Goal: Task Accomplishment & Management: Use online tool/utility

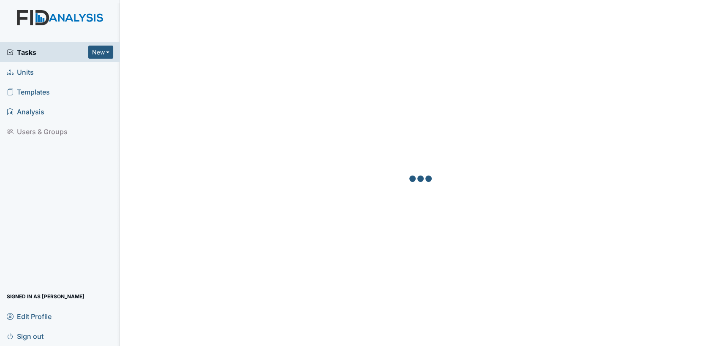
click at [24, 77] on span "Units" at bounding box center [20, 71] width 27 height 13
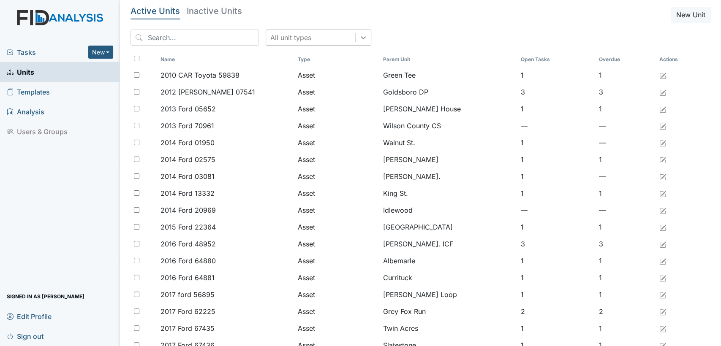
click at [359, 36] on icon at bounding box center [363, 37] width 8 height 8
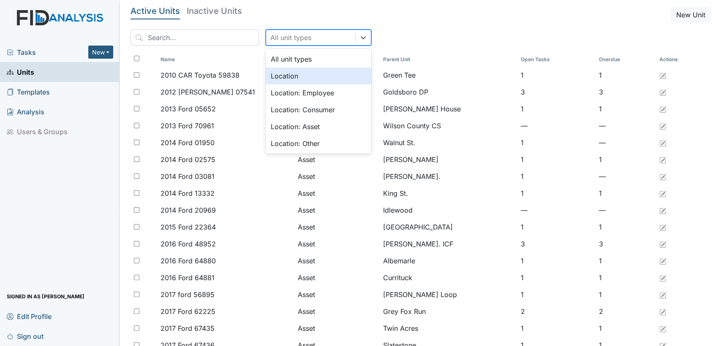
click at [306, 77] on div "Location" at bounding box center [319, 76] width 106 height 17
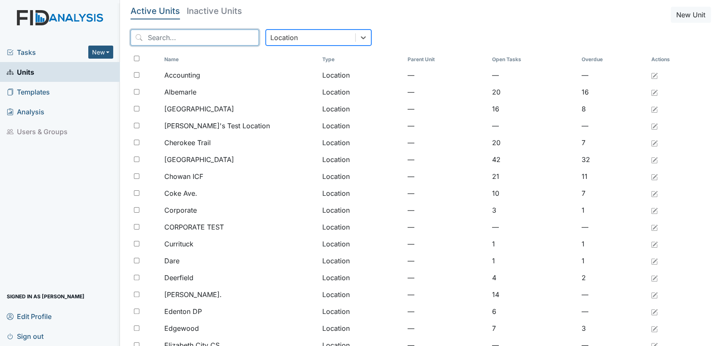
click at [189, 37] on input "search" at bounding box center [195, 38] width 128 height 16
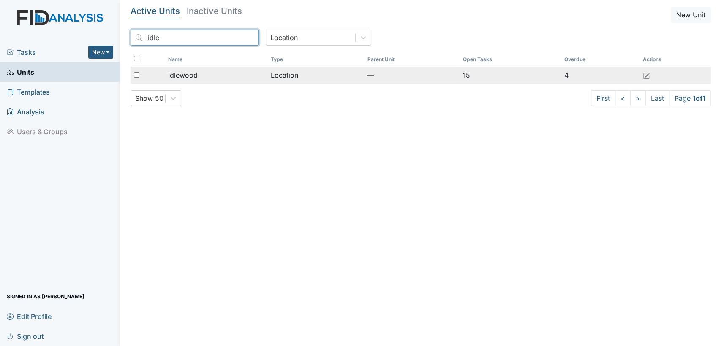
type input "idle"
click at [199, 83] on td "Idlewood" at bounding box center [216, 75] width 103 height 17
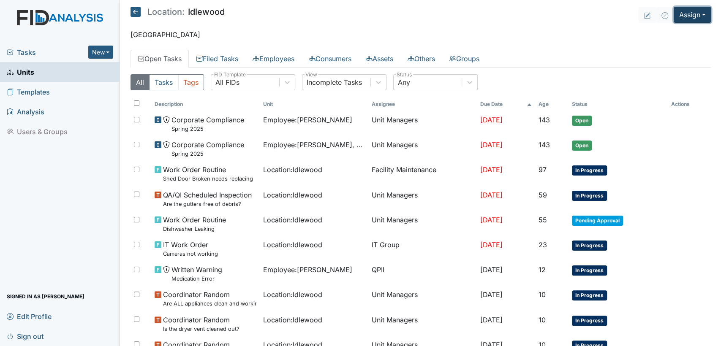
click at [699, 15] on button "Assign" at bounding box center [692, 15] width 37 height 16
click at [689, 44] on link "Assign Inspection" at bounding box center [673, 48] width 76 height 14
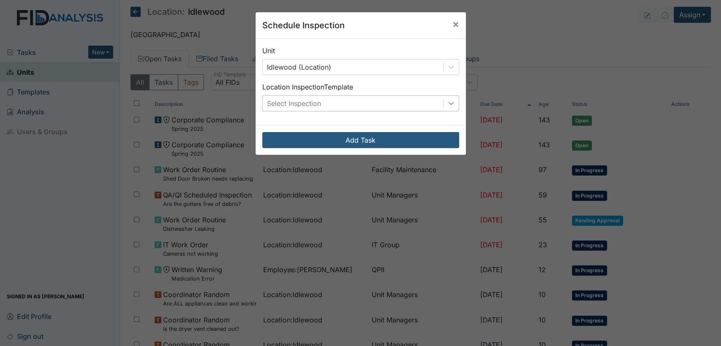
click at [447, 101] on icon at bounding box center [451, 103] width 8 height 8
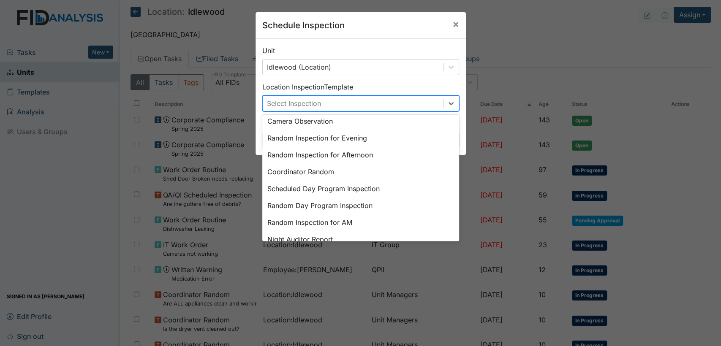
scroll to position [89, 0]
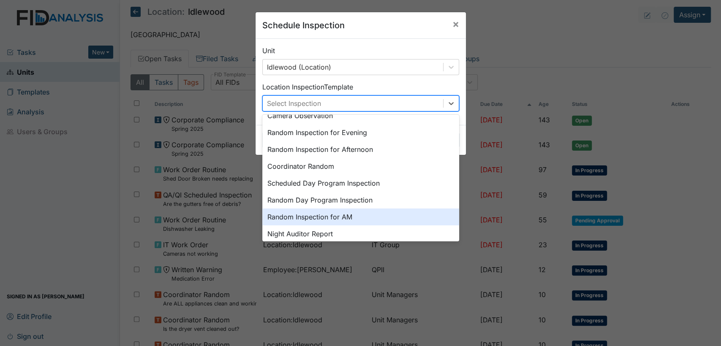
click at [313, 214] on div "Random Inspection for AM" at bounding box center [360, 217] width 197 height 17
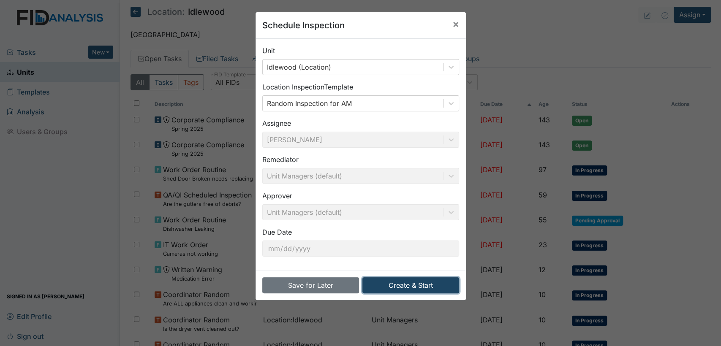
click at [413, 280] on button "Create & Start" at bounding box center [411, 286] width 97 height 16
